Goal: Task Accomplishment & Management: Use online tool/utility

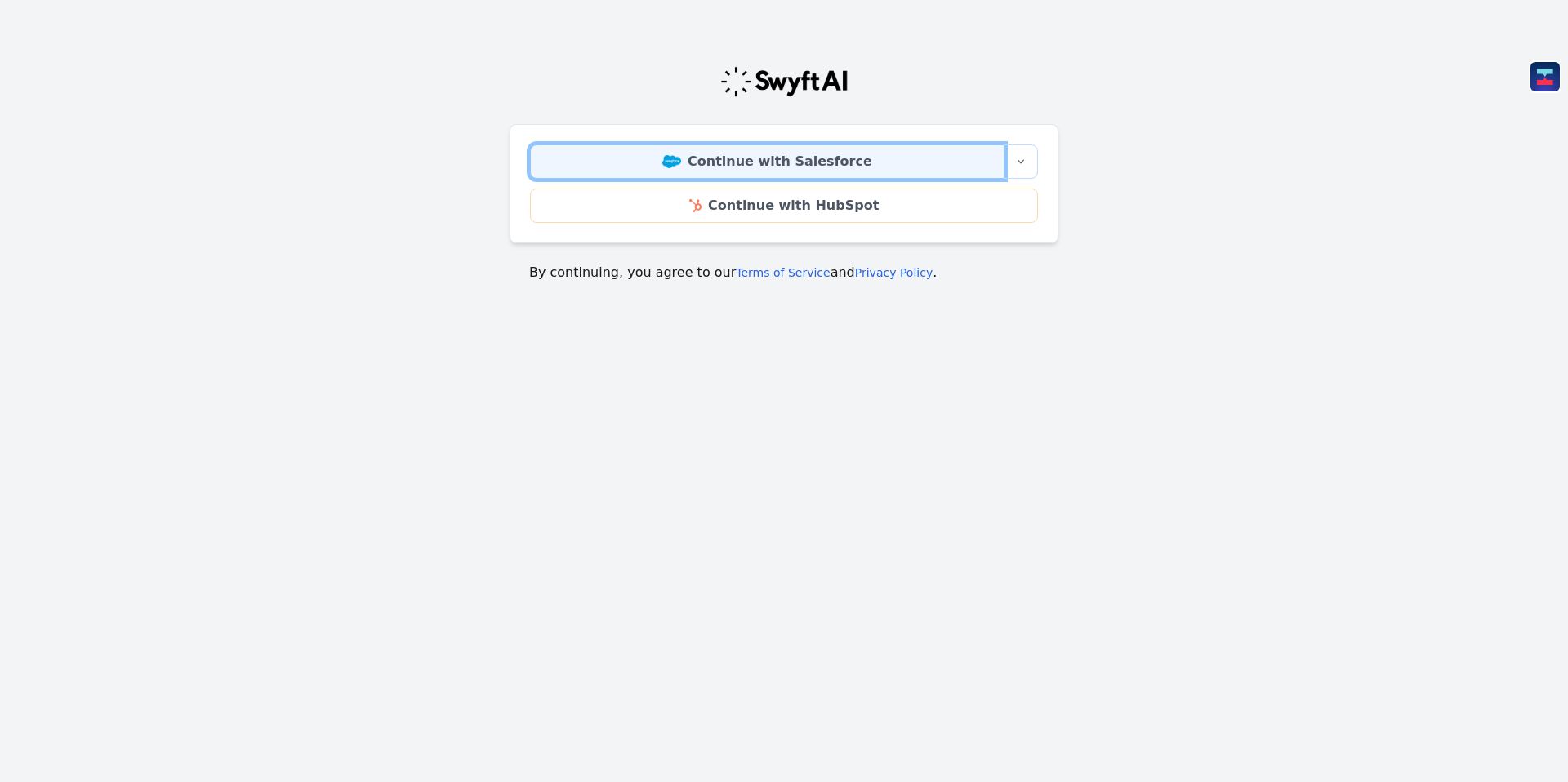
click at [796, 158] on link "Continue with Salesforce" at bounding box center [767, 162] width 474 height 35
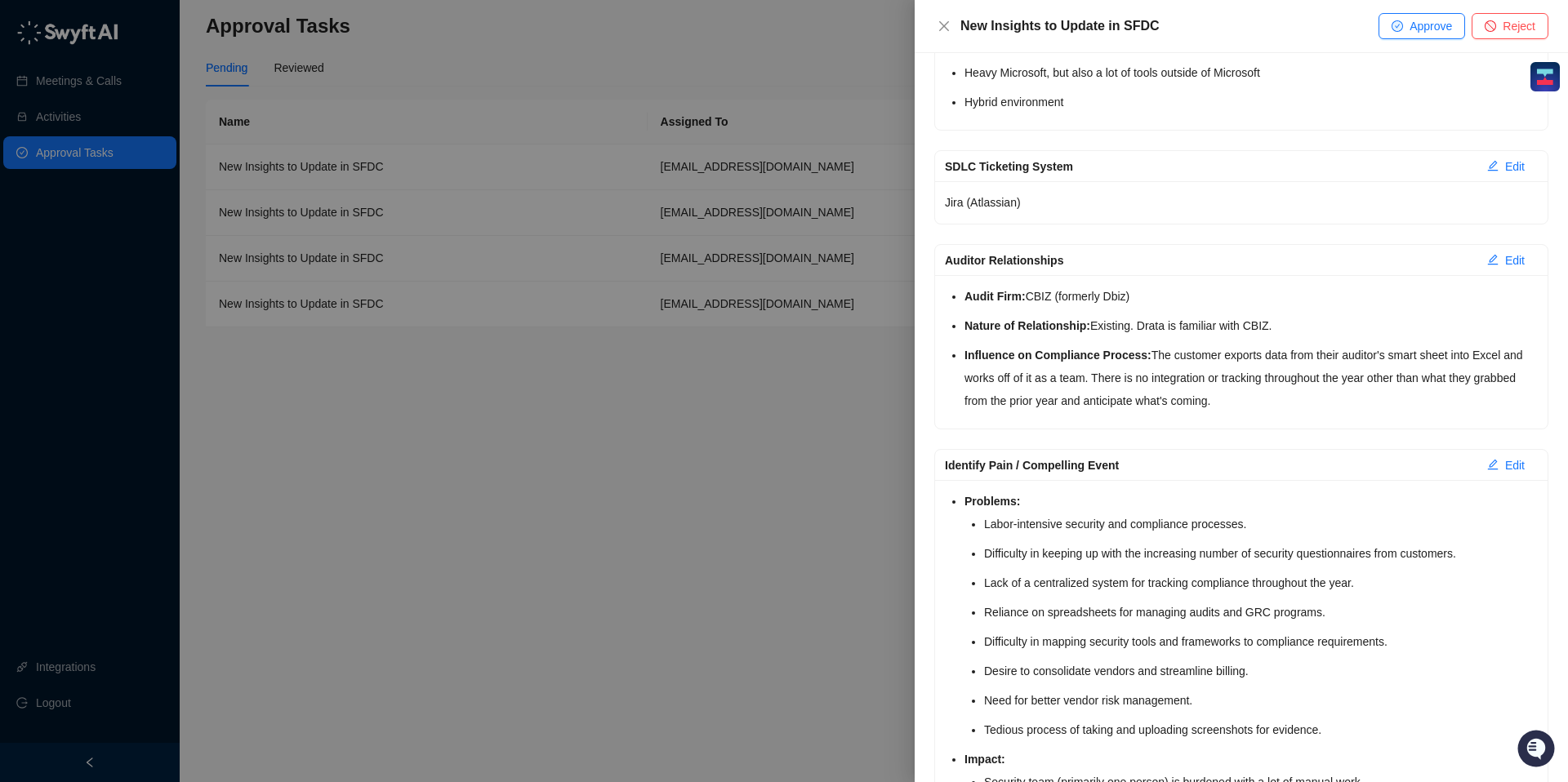
scroll to position [671, 0]
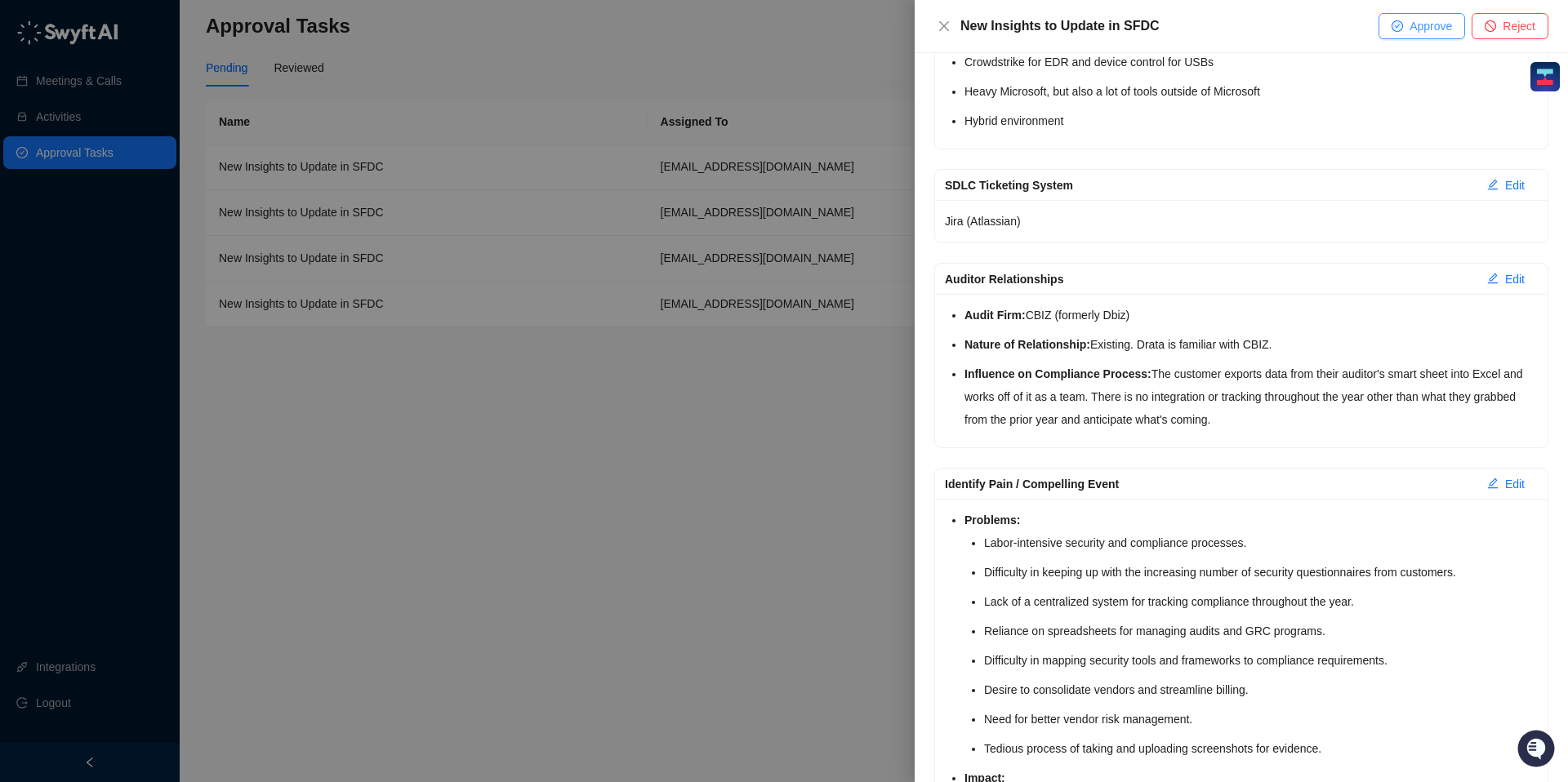
click at [1438, 23] on span "Approve" at bounding box center [1431, 26] width 42 height 18
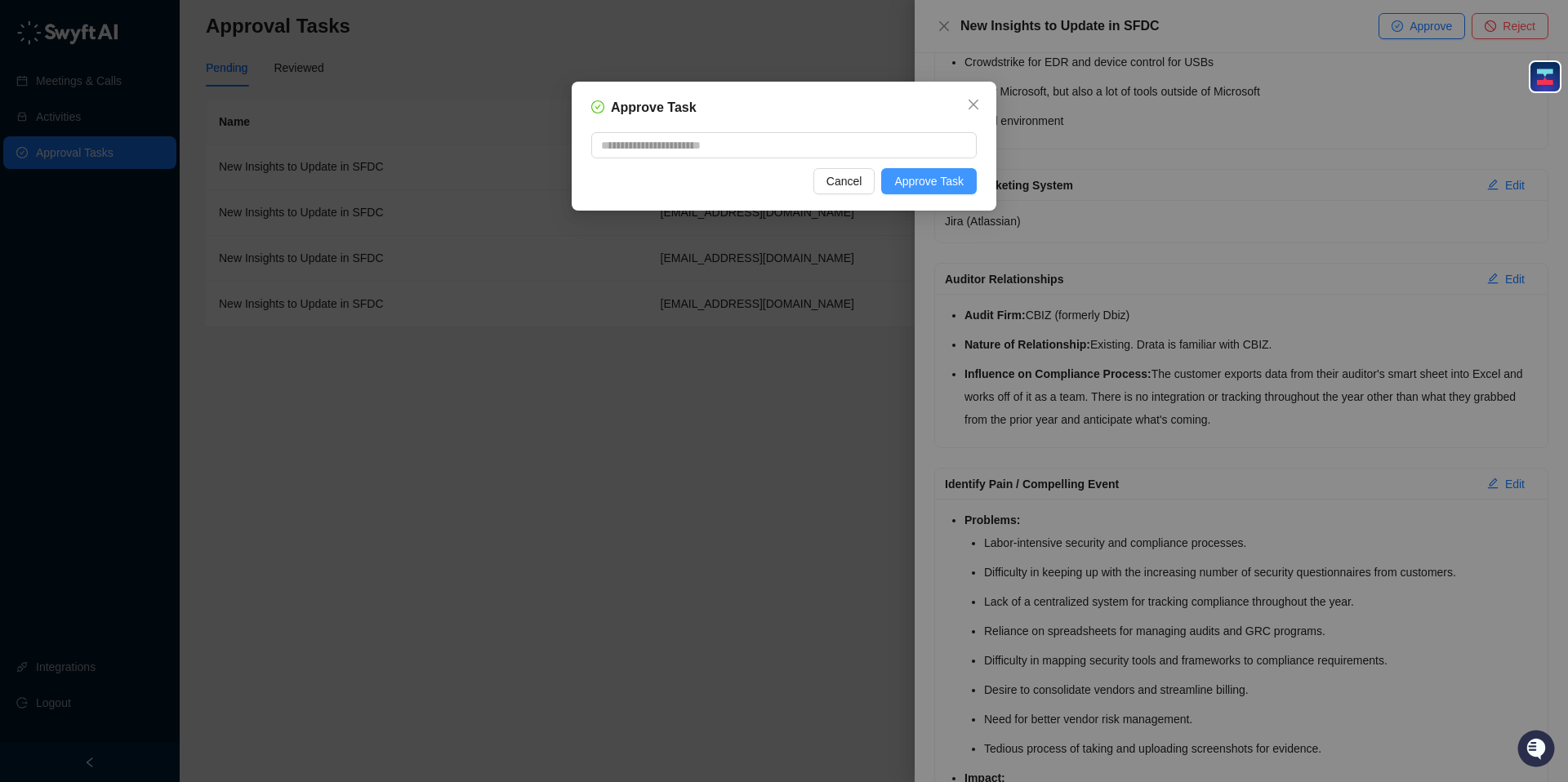
click at [931, 187] on span "Approve Task" at bounding box center [929, 182] width 69 height 18
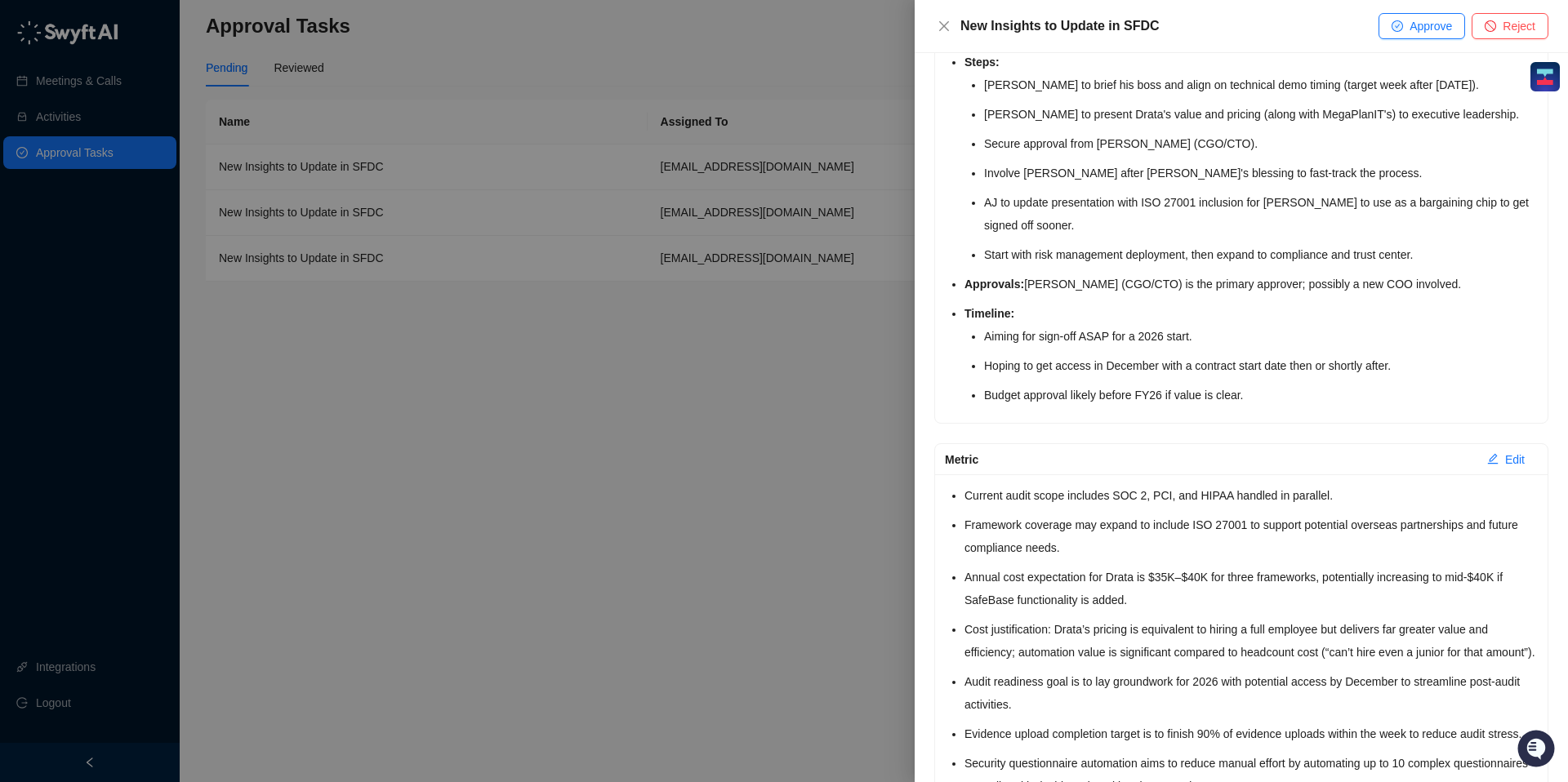
scroll to position [3964, 0]
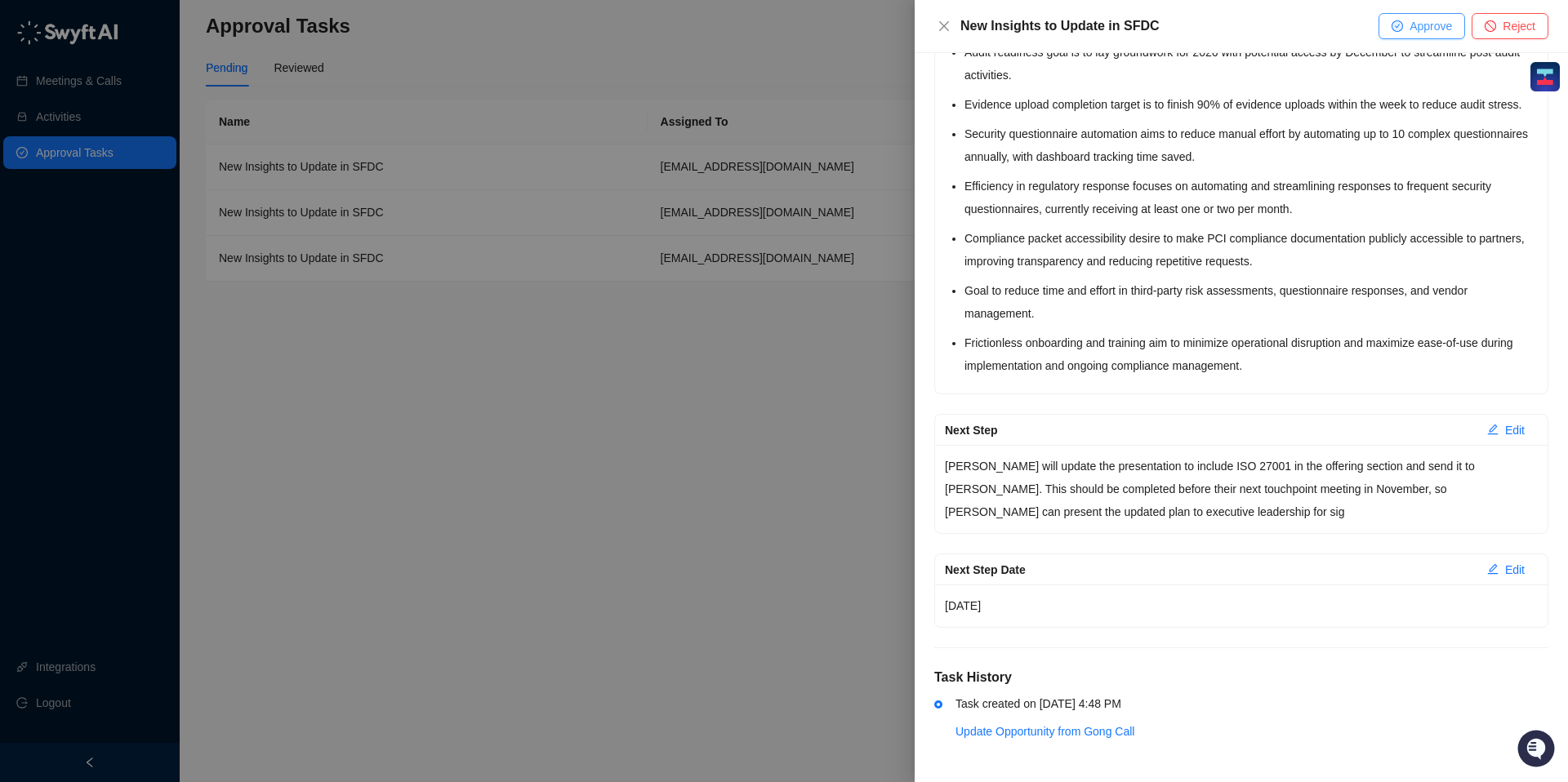
click at [1405, 32] on button "Approve" at bounding box center [1422, 26] width 87 height 26
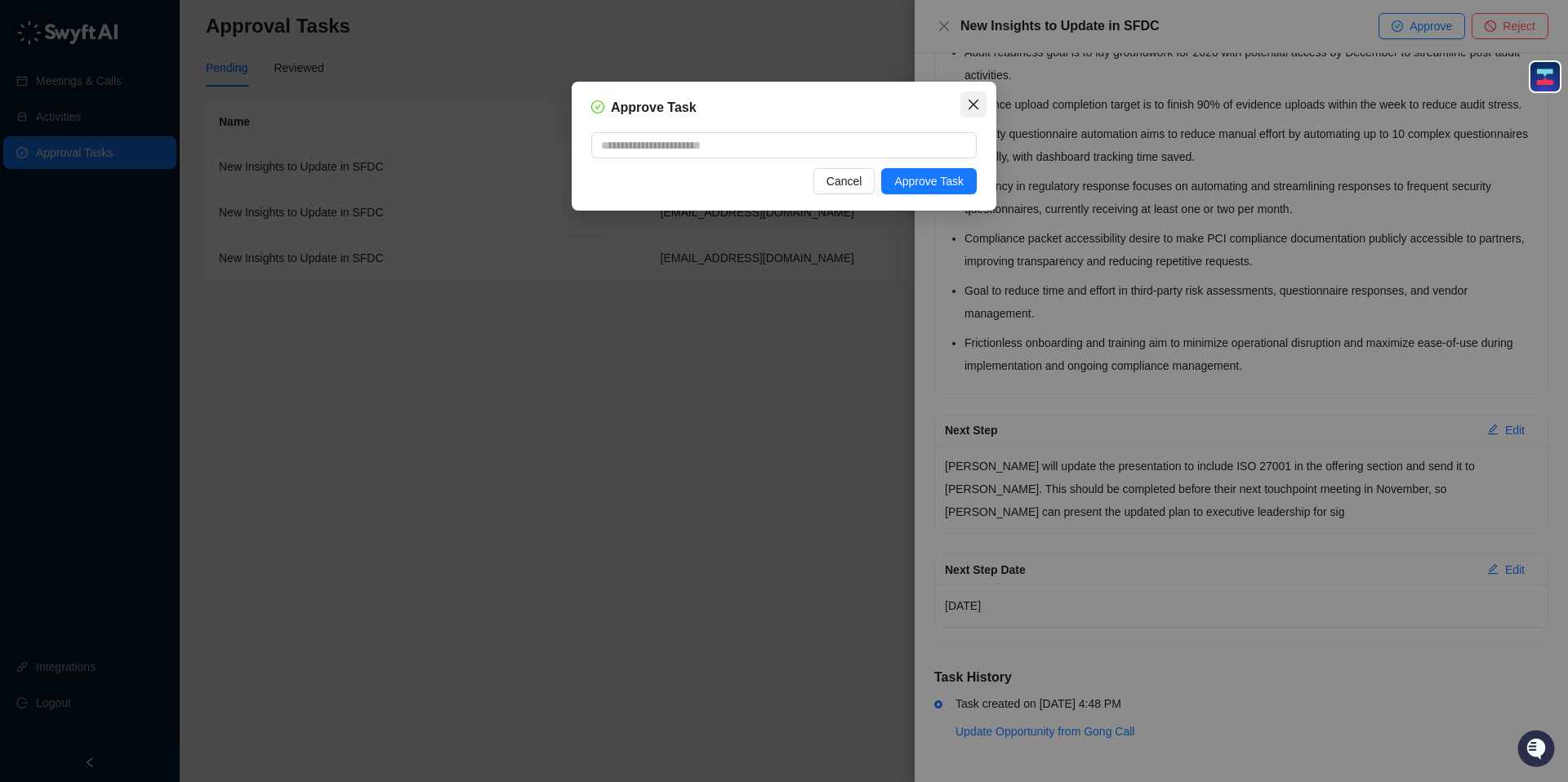
click at [973, 108] on icon "close" at bounding box center [973, 104] width 13 height 13
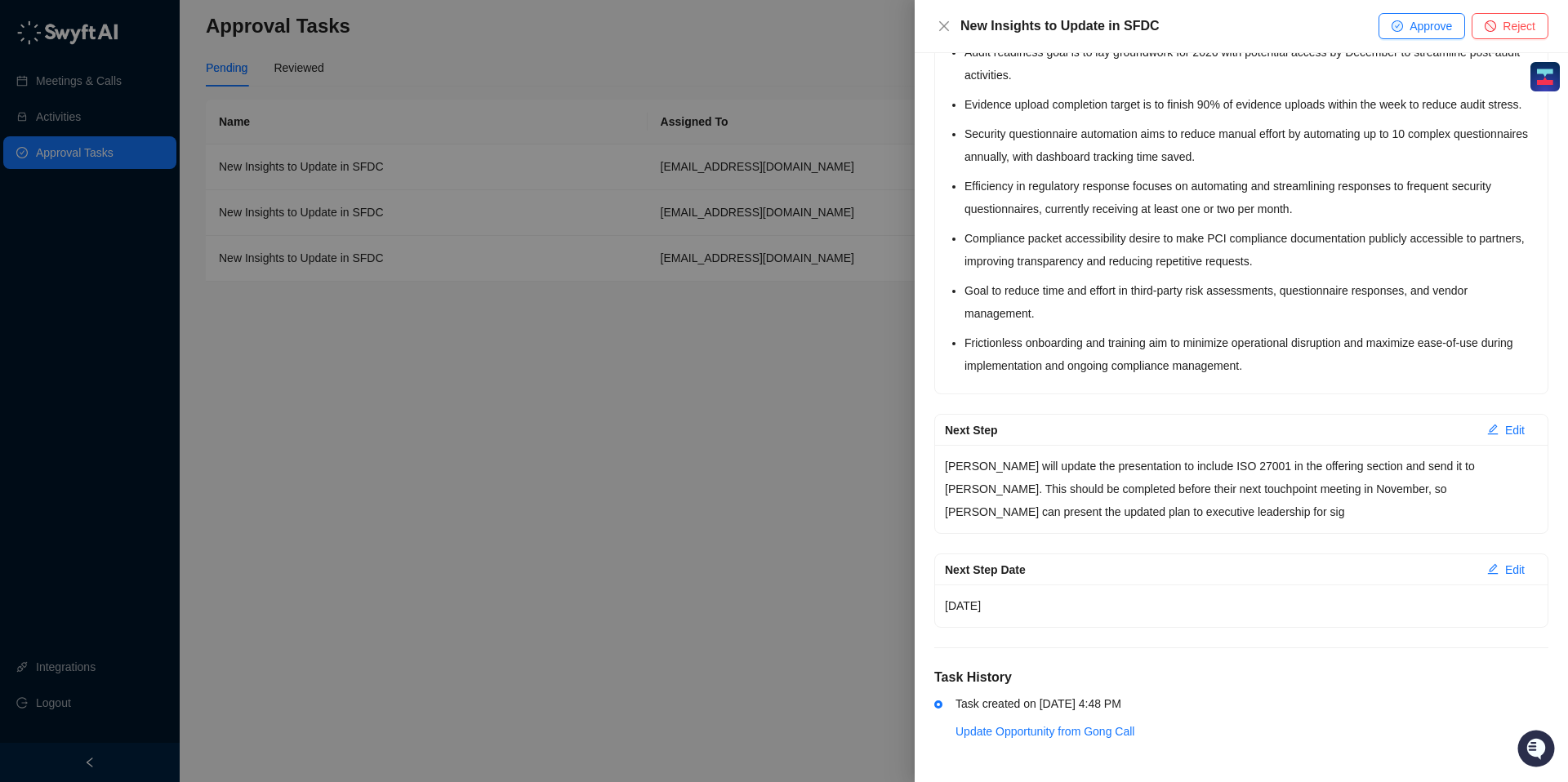
click at [827, 458] on div at bounding box center [784, 391] width 1568 height 782
